Goal: Find contact information: Find contact information

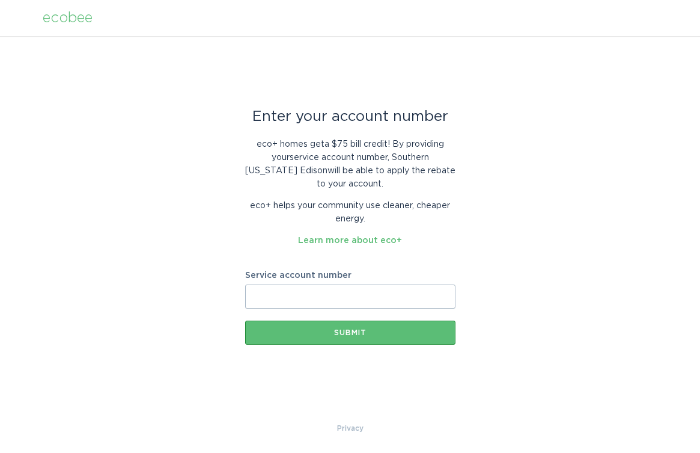
click at [264, 290] on input "Service account number" at bounding box center [350, 296] width 210 height 24
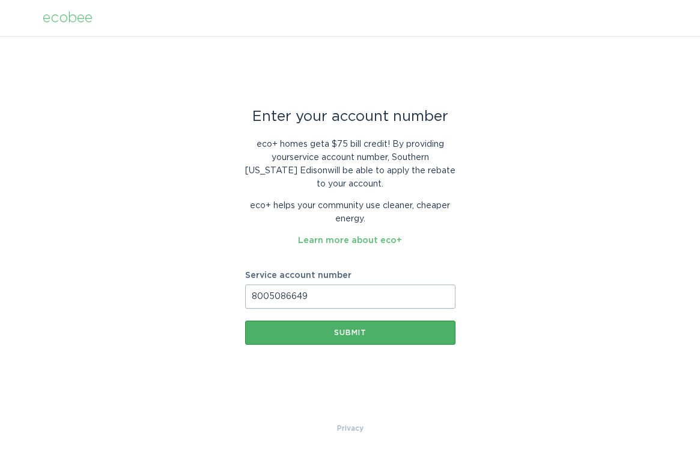
type input "8005086649"
click at [336, 333] on div "Submit" at bounding box center [350, 332] width 198 height 7
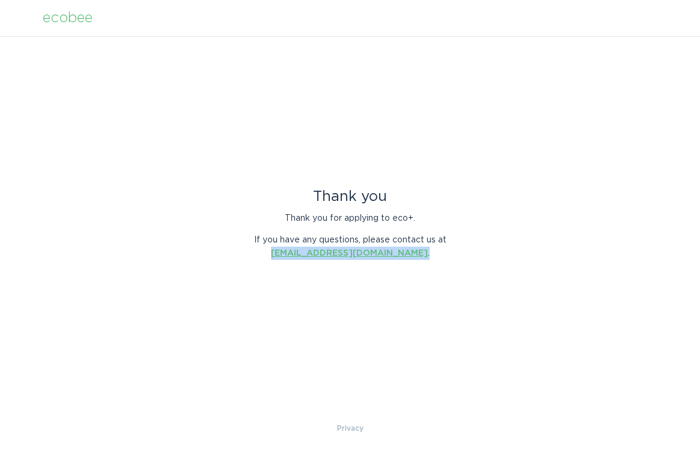
drag, startPoint x: 421, startPoint y: 249, endPoint x: 289, endPoint y: 252, distance: 132.2
click at [289, 252] on p "If you have any questions, please contact us at [EMAIL_ADDRESS][DOMAIN_NAME] ." at bounding box center [350, 246] width 210 height 26
copy p "[EMAIL_ADDRESS][DOMAIN_NAME] ."
